Goal: Task Accomplishment & Management: Manage account settings

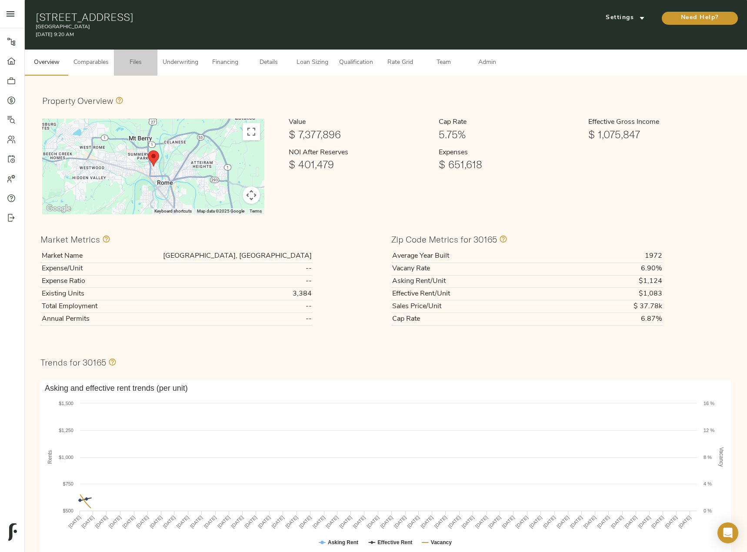
click at [139, 63] on span "Files" at bounding box center [135, 62] width 33 height 11
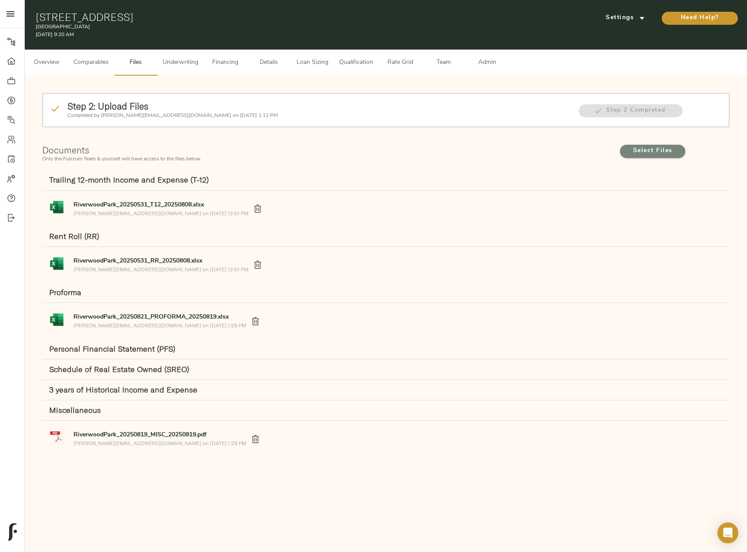
click at [639, 148] on span "Select Files" at bounding box center [652, 151] width 48 height 11
click at [0, 0] on input "Select Files" at bounding box center [0, 0] width 0 height 0
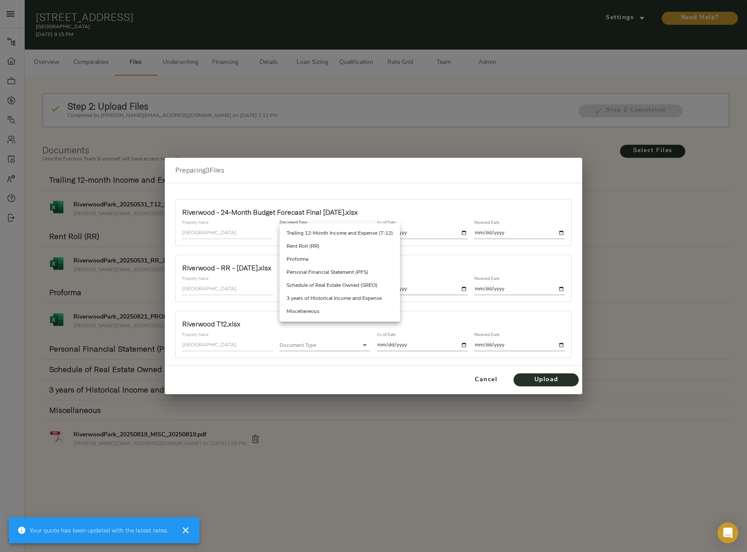
click at [350, 231] on body "[GEOGRAPHIC_DATA] - [STREET_ADDRESS] Pipeline Dashboard Portfolio Quotes Search…" at bounding box center [373, 286] width 747 height 572
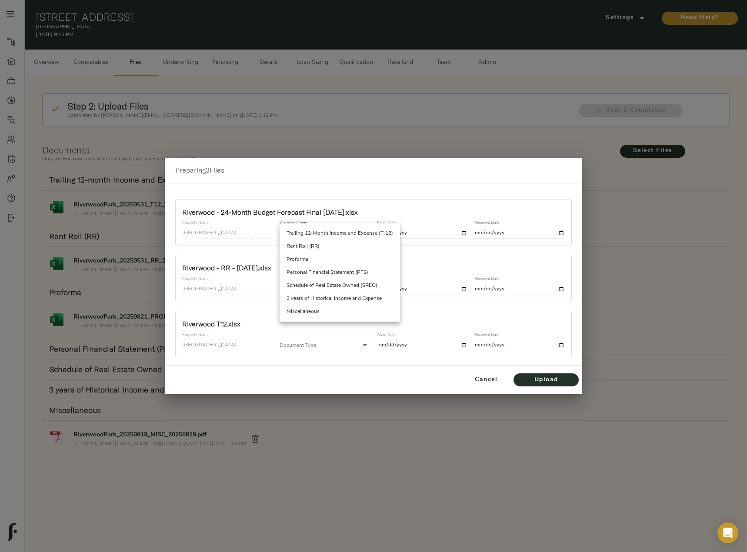
click at [320, 309] on li "Miscellaneous" at bounding box center [339, 311] width 120 height 13
type input "miscellaneous"
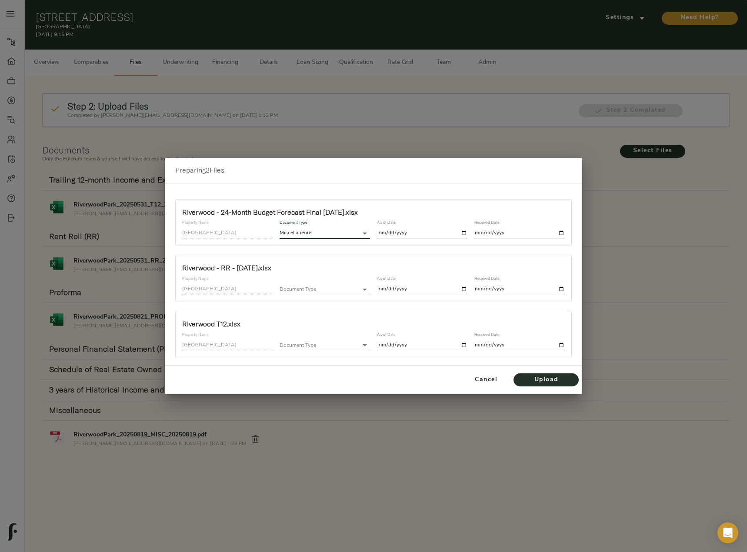
click at [463, 231] on input "date" at bounding box center [422, 233] width 90 height 12
type input "[DATE]"
click at [559, 233] on input "date" at bounding box center [519, 233] width 90 height 12
type input "[DATE]"
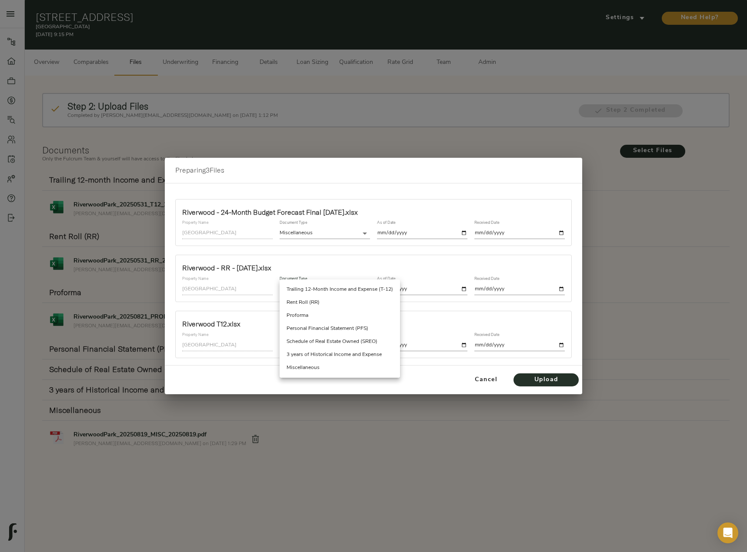
click at [336, 293] on body "[GEOGRAPHIC_DATA] - [STREET_ADDRESS] Pipeline Dashboard Portfolio Quotes Search…" at bounding box center [373, 286] width 747 height 572
click at [336, 302] on li "Rent Roll (RR)" at bounding box center [339, 302] width 120 height 13
type input "rent_roll"
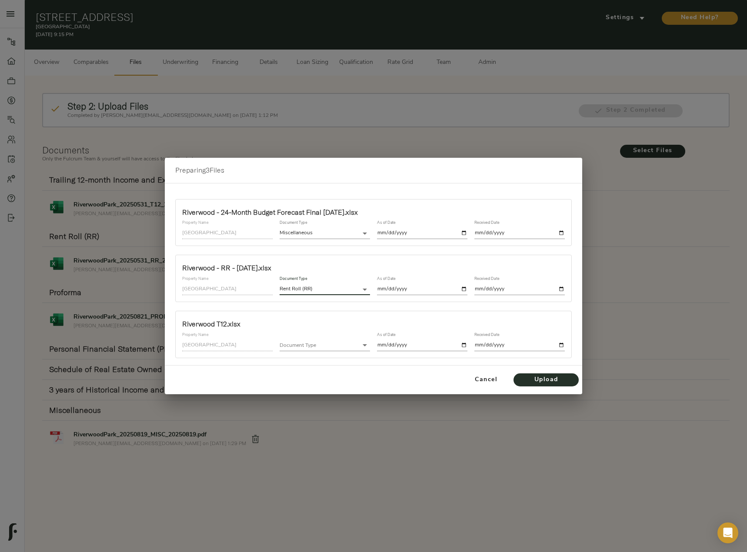
click at [463, 288] on input "date" at bounding box center [422, 289] width 90 height 12
type input "[DATE]"
click at [560, 289] on input "date" at bounding box center [519, 289] width 90 height 12
type input "[DATE]"
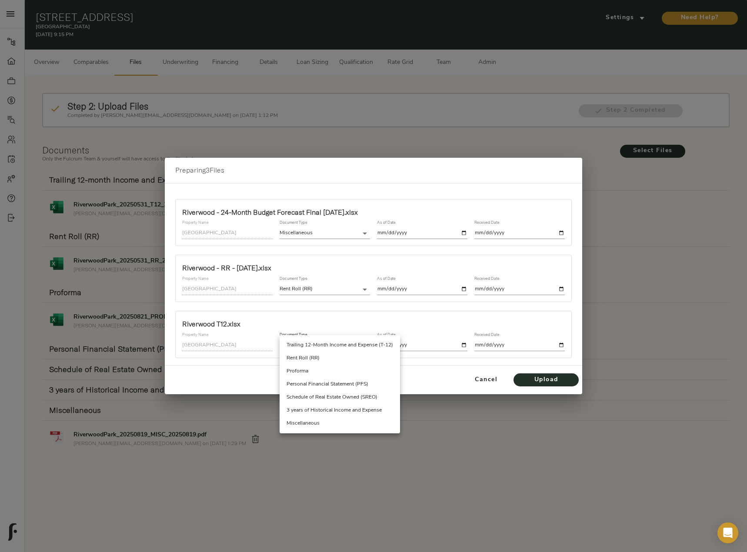
click at [337, 344] on body "[GEOGRAPHIC_DATA] - [STREET_ADDRESS] Pipeline Dashboard Portfolio Quotes Search…" at bounding box center [373, 286] width 747 height 572
click at [339, 344] on li "Trailing 12-Month Income and Expense (T-12)" at bounding box center [339, 345] width 120 height 13
type input "trailing_twelve"
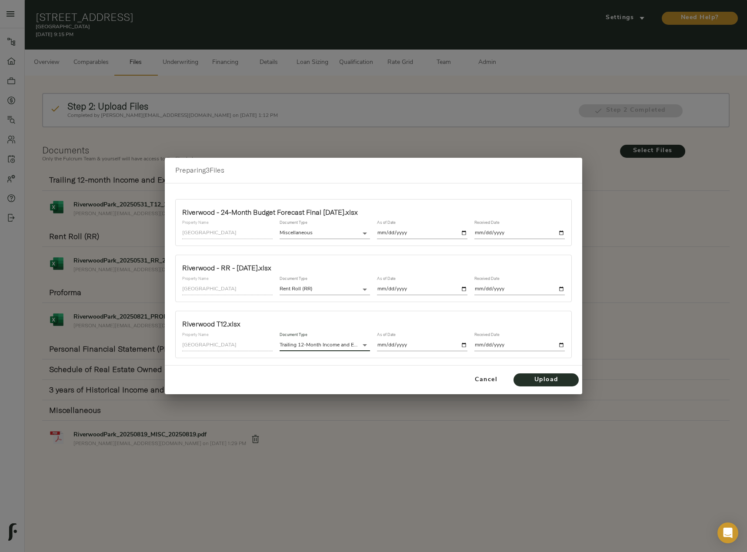
click at [465, 346] on input "date" at bounding box center [422, 345] width 90 height 12
type input "[DATE]"
click at [562, 346] on input "date" at bounding box center [519, 345] width 90 height 12
type input "[DATE]"
click at [539, 377] on span "Upload" at bounding box center [546, 380] width 48 height 11
